Goal: Find contact information: Find contact information

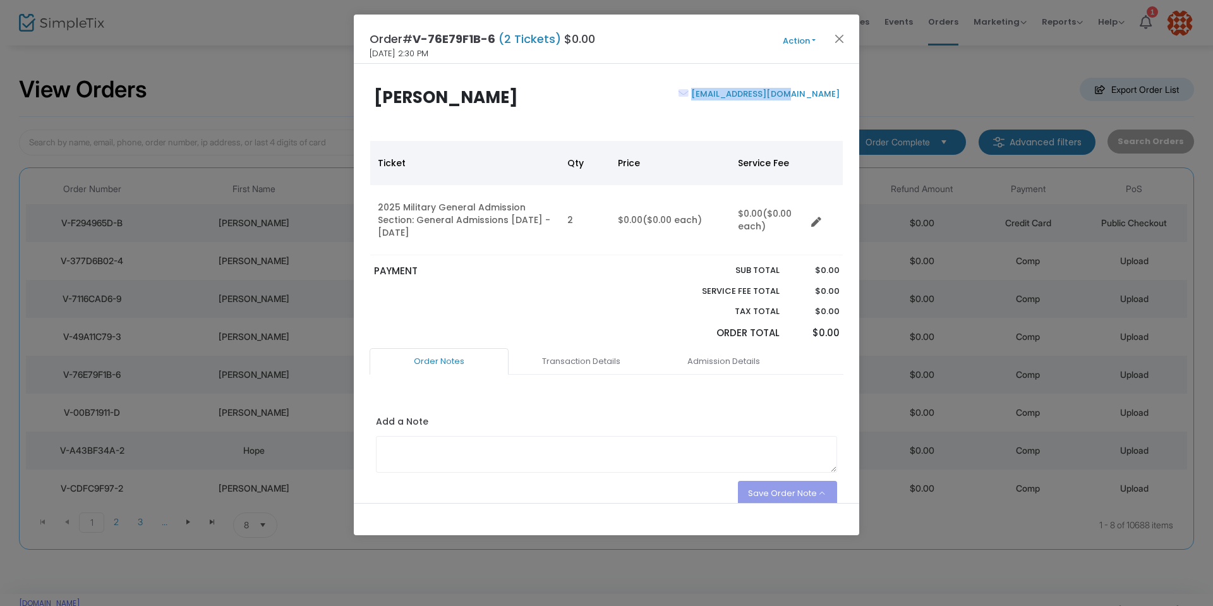
drag, startPoint x: 837, startPoint y: 96, endPoint x: 741, endPoint y: 95, distance: 96.0
click at [741, 95] on div "calyornia@gmail.com" at bounding box center [725, 112] width 239 height 49
copy link "calyornia@gmail.com"
drag, startPoint x: 833, startPoint y: 94, endPoint x: 703, endPoint y: 94, distance: 130.1
click at [703, 94] on div "brianna.ruamaker@gmail.com" at bounding box center [725, 112] width 239 height 49
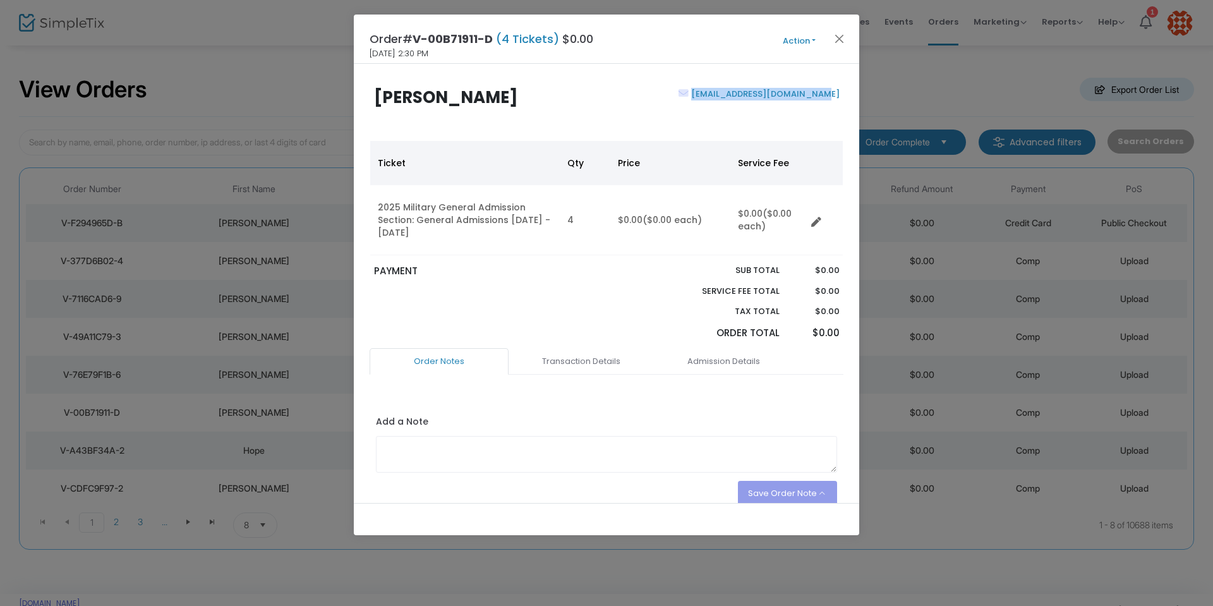
copy link "brianna.ruamaker@gmail.com"
drag, startPoint x: 834, startPoint y: 93, endPoint x: 743, endPoint y: 96, distance: 91.6
click at [743, 96] on div "jyout71@hotmail.com" at bounding box center [725, 112] width 239 height 49
copy link "jyout71@hotmail.com"
drag, startPoint x: 836, startPoint y: 96, endPoint x: 735, endPoint y: 95, distance: 100.4
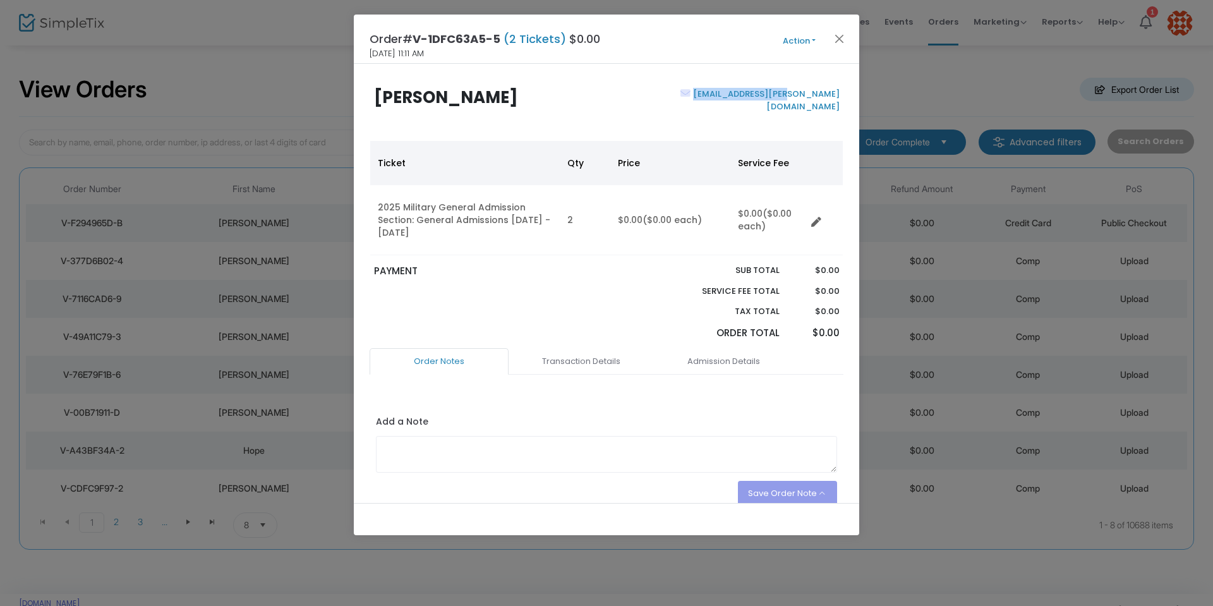
click at [735, 95] on div "schmelkerwm@cox.net" at bounding box center [725, 112] width 239 height 49
copy link "schmelkerwm@cox.net"
click at [844, 44] on button "Close" at bounding box center [839, 38] width 16 height 16
click at [838, 41] on button "Close" at bounding box center [839, 38] width 16 height 16
